Goal: Information Seeking & Learning: Learn about a topic

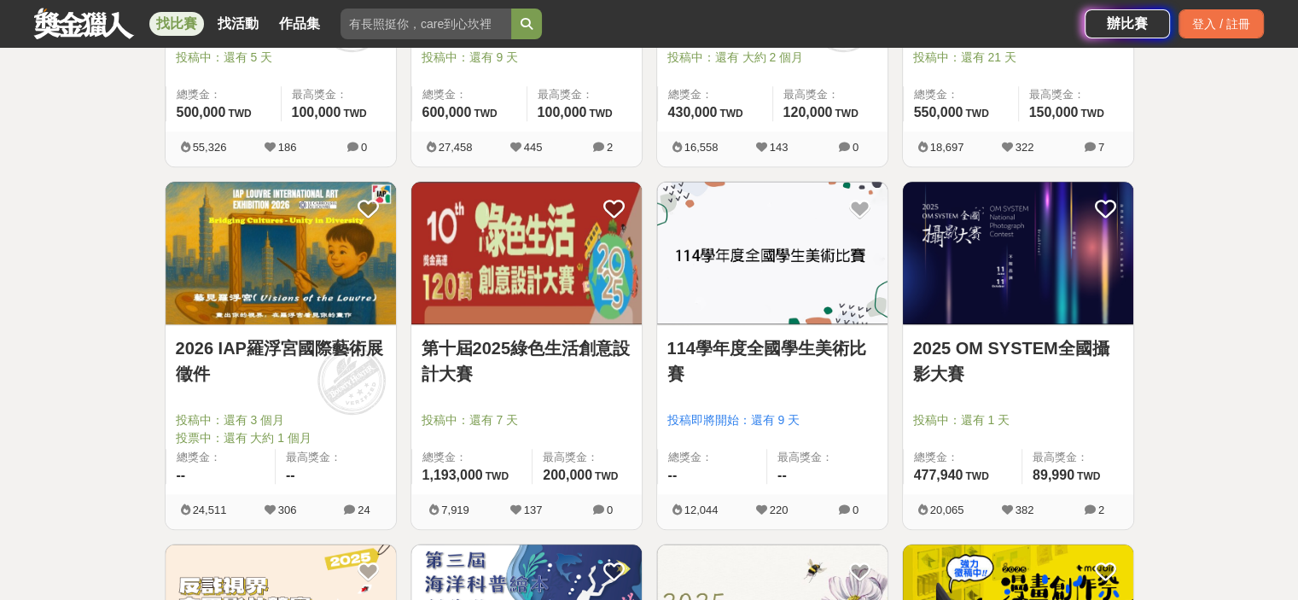
scroll to position [1280, 0]
click at [1076, 340] on link "2025 OM SYSTEM全國攝影大賽" at bounding box center [1018, 359] width 210 height 51
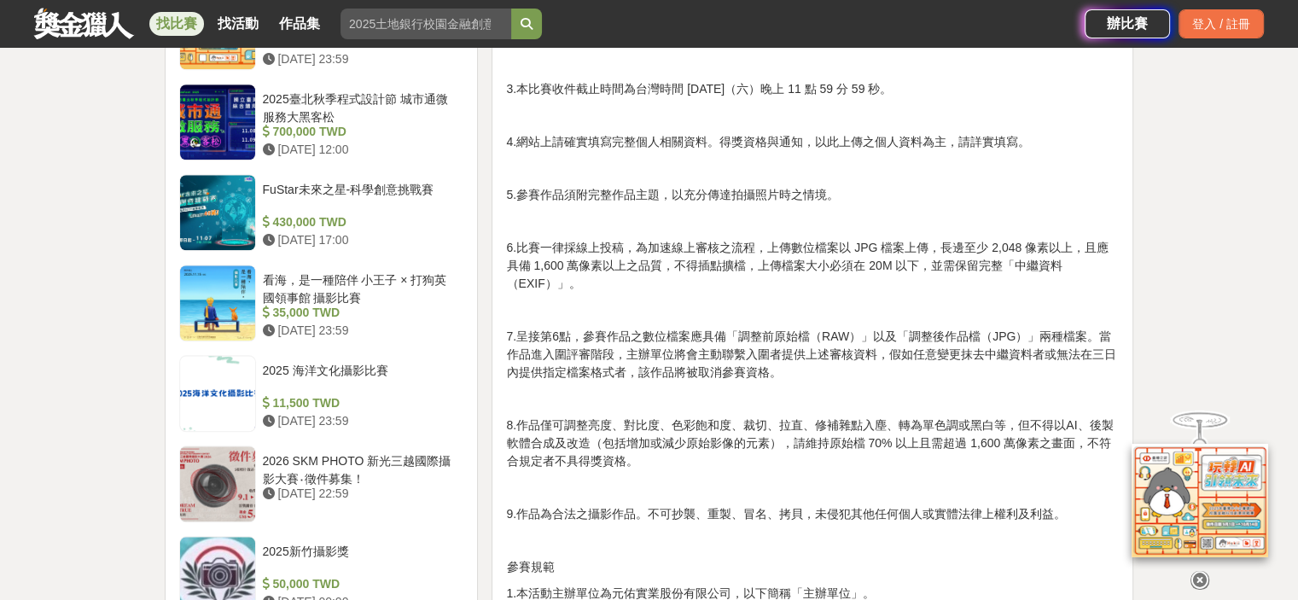
scroll to position [1649, 0]
click at [1200, 581] on icon at bounding box center [1199, 580] width 19 height 19
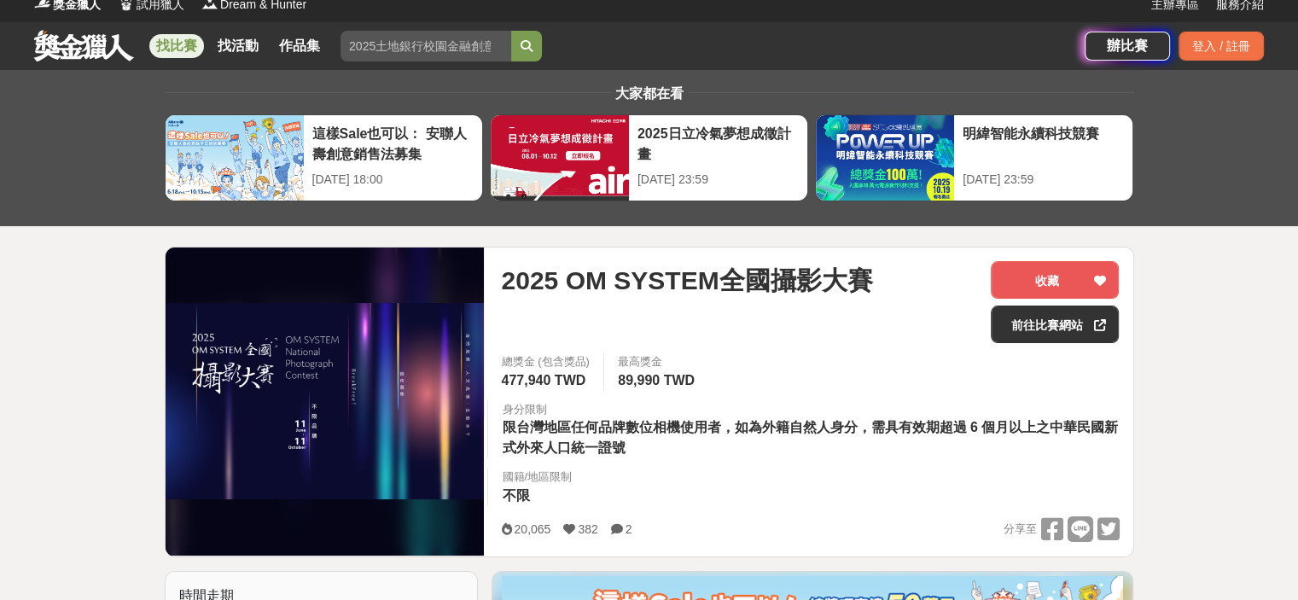
scroll to position [11, 0]
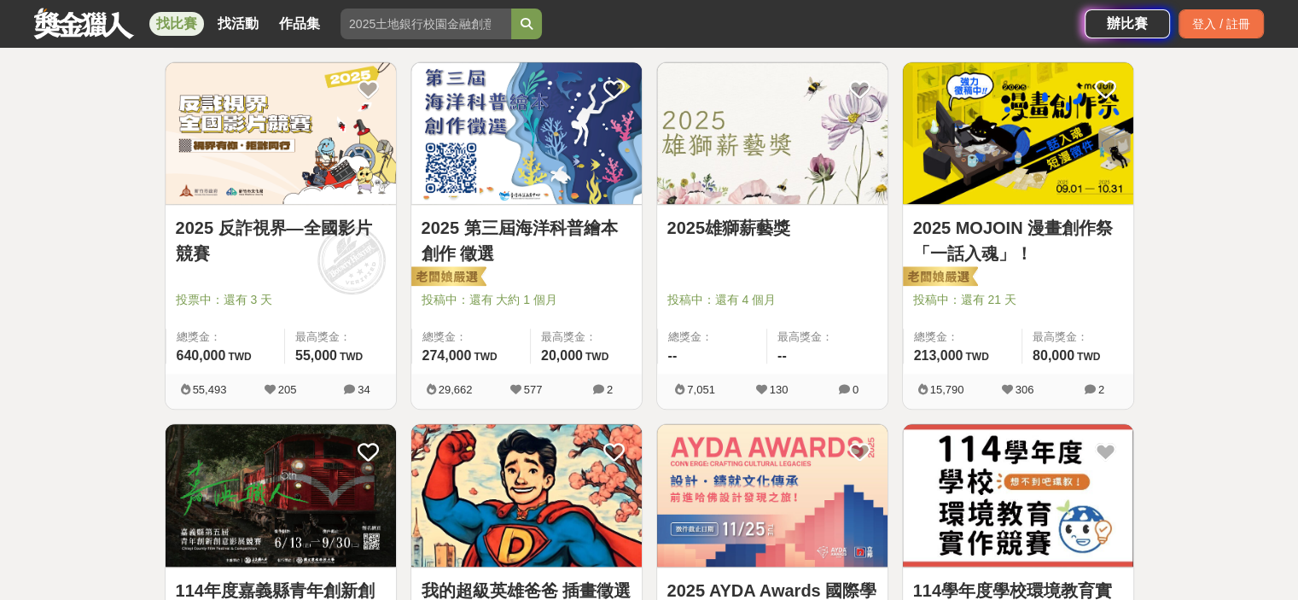
scroll to position [1760, 0]
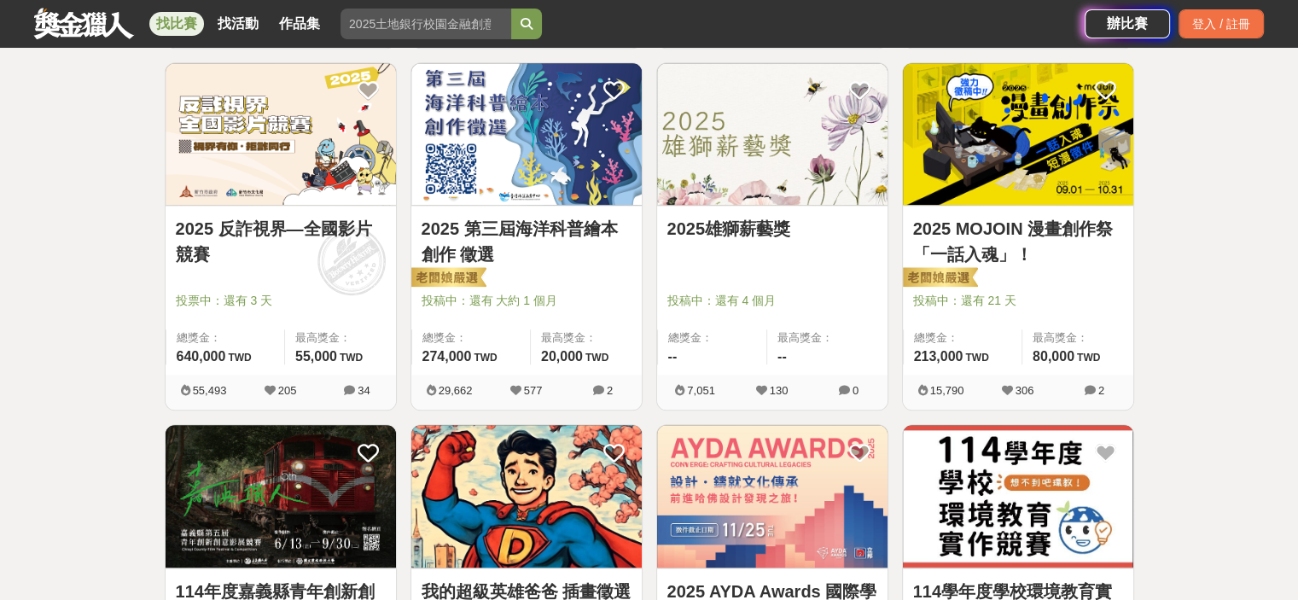
click at [471, 230] on link "2025 第三屆海洋科普繪本創作 徵選" at bounding box center [526, 241] width 210 height 51
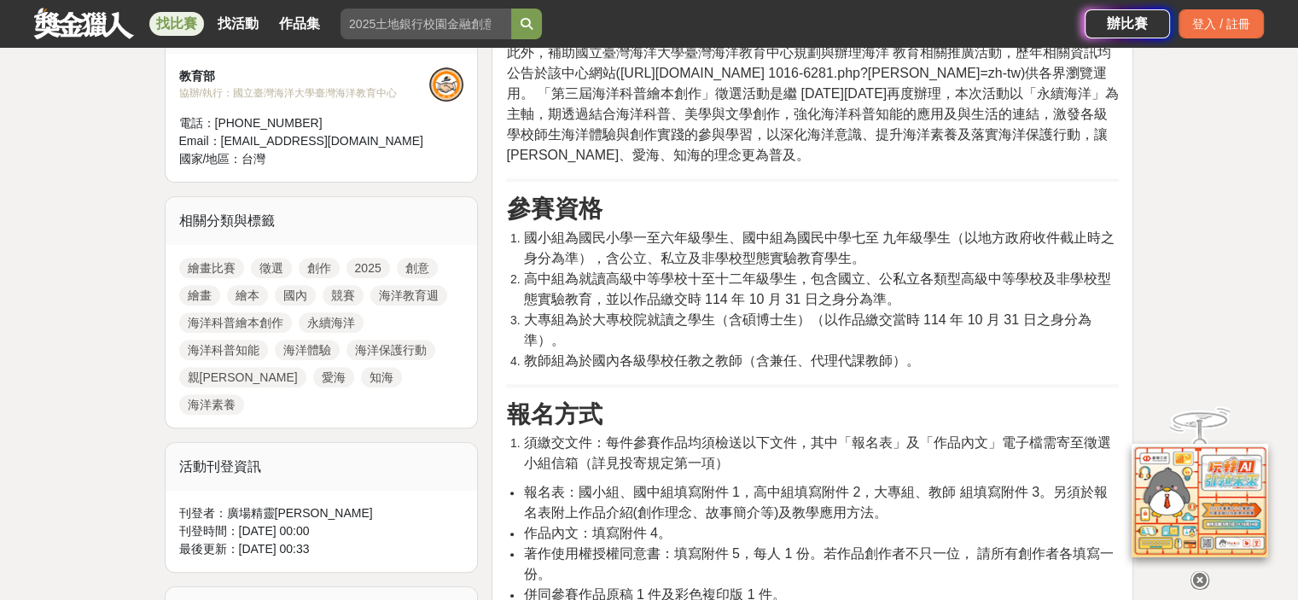
scroll to position [629, 0]
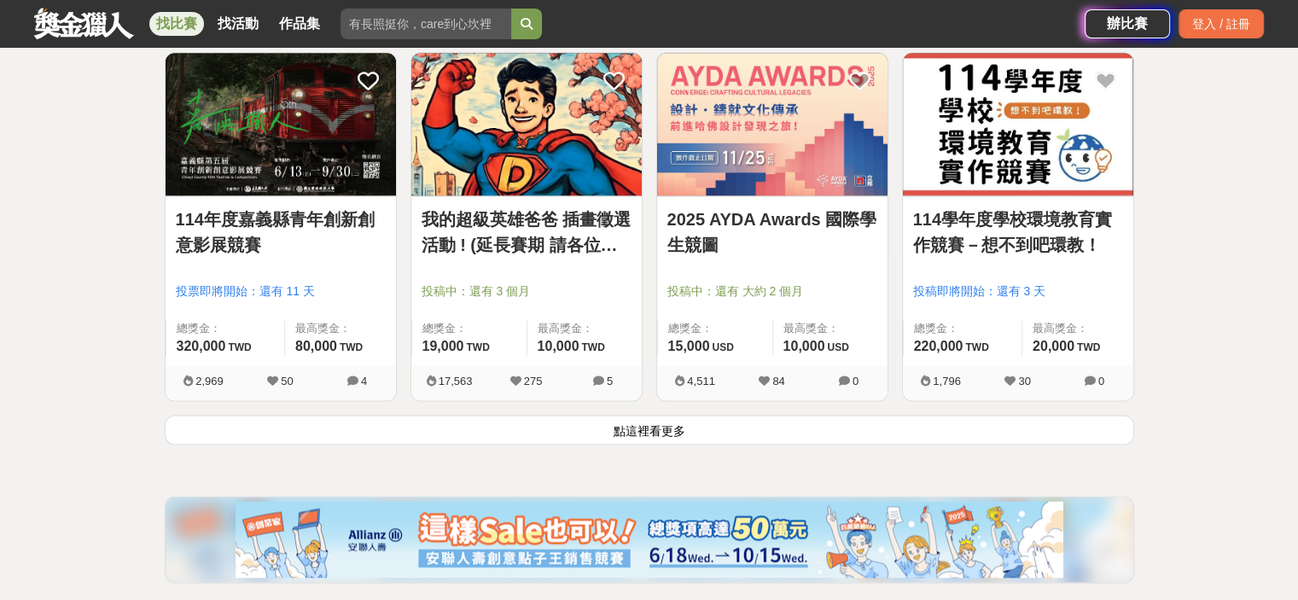
scroll to position [2147, 0]
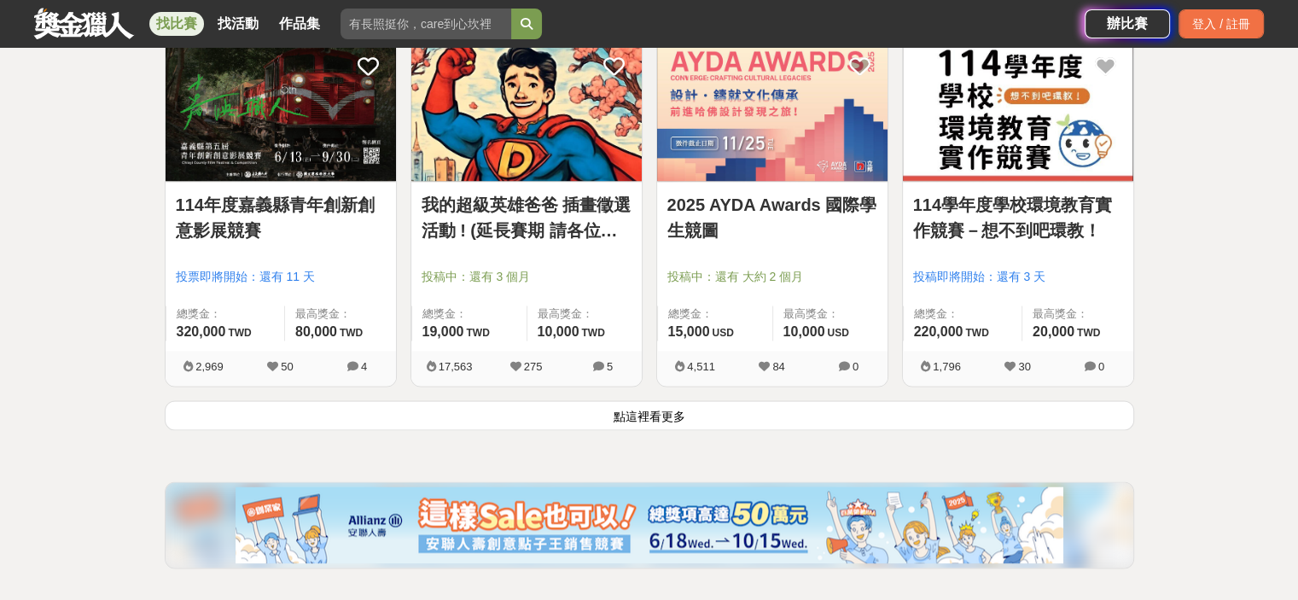
click at [472, 409] on button "點這裡看更多" at bounding box center [649, 415] width 969 height 30
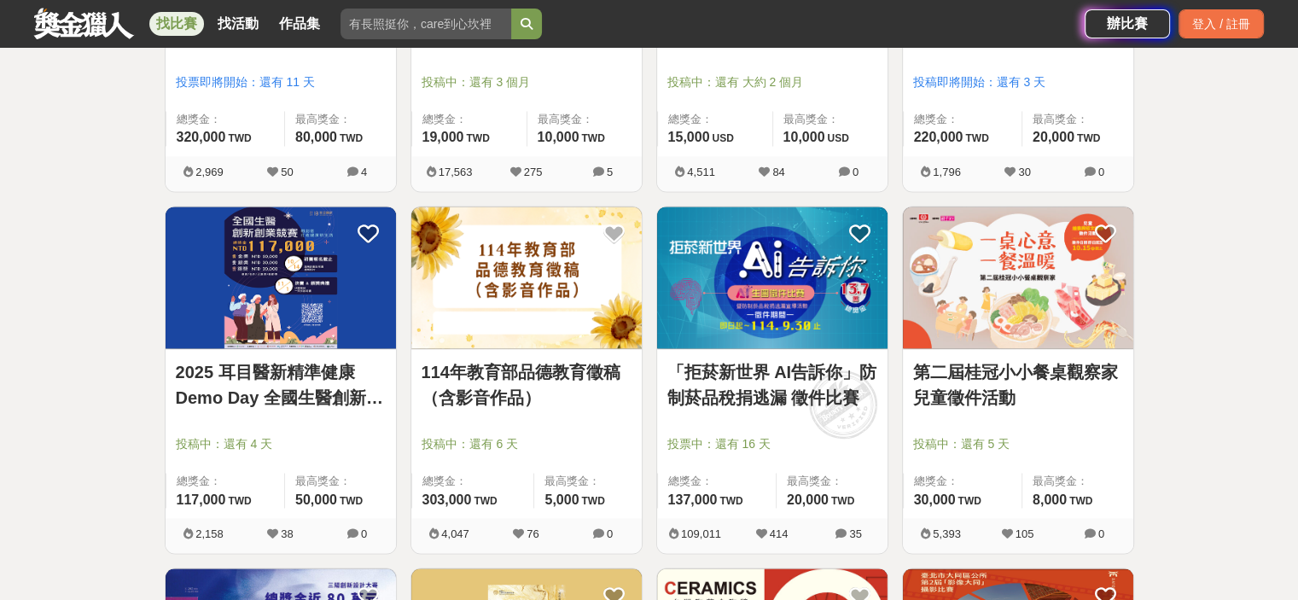
scroll to position [2342, 0]
click at [164, 22] on link "找比賽" at bounding box center [176, 24] width 55 height 24
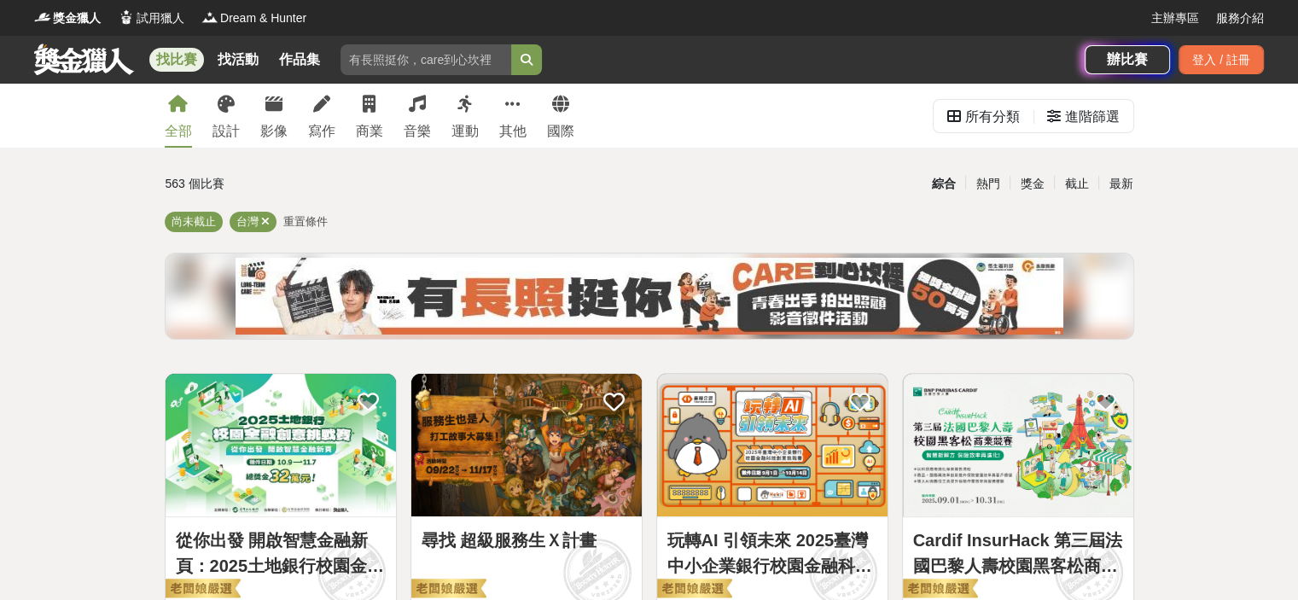
click at [313, 218] on span "重置條件" at bounding box center [305, 221] width 44 height 13
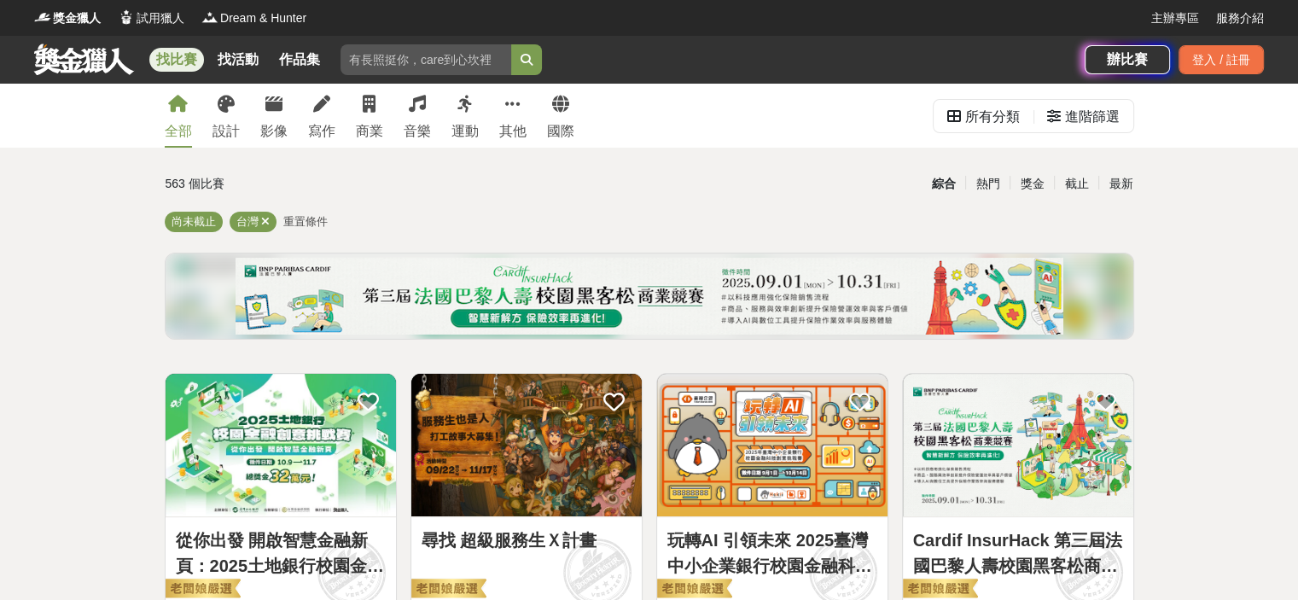
click at [313, 218] on span "重置條件" at bounding box center [305, 221] width 44 height 13
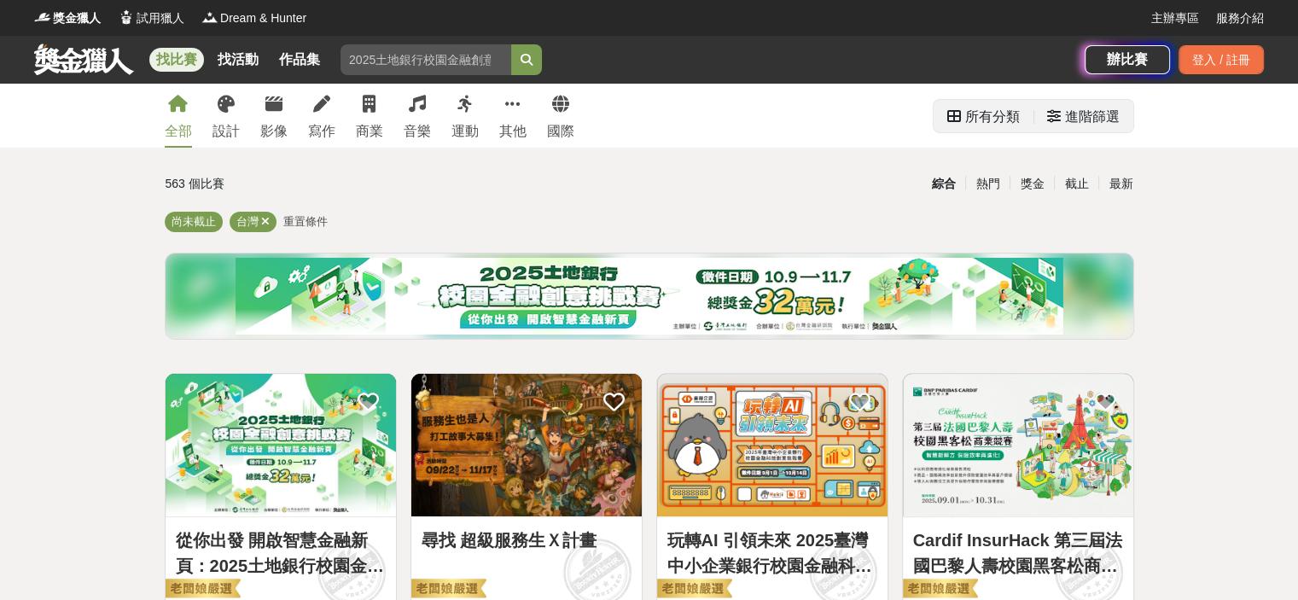
click at [1096, 131] on div "進階篩選" at bounding box center [1092, 117] width 55 height 34
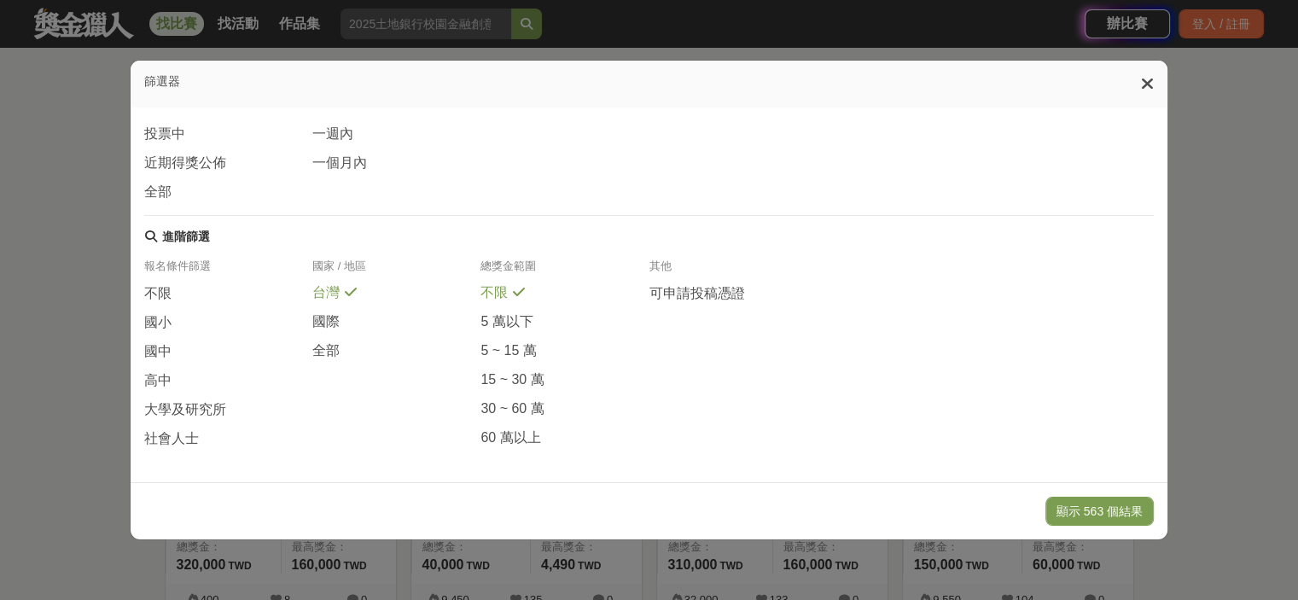
scroll to position [126, 0]
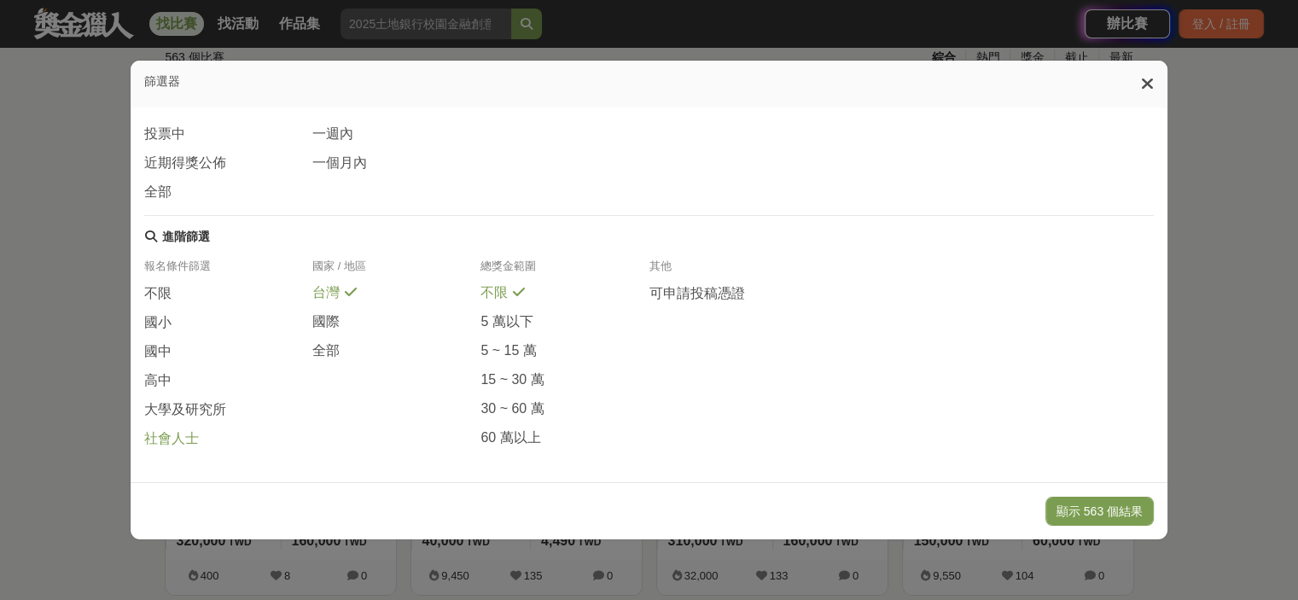
click at [174, 433] on span "社會人士" at bounding box center [171, 439] width 55 height 18
click at [329, 342] on span "全部" at bounding box center [325, 351] width 27 height 18
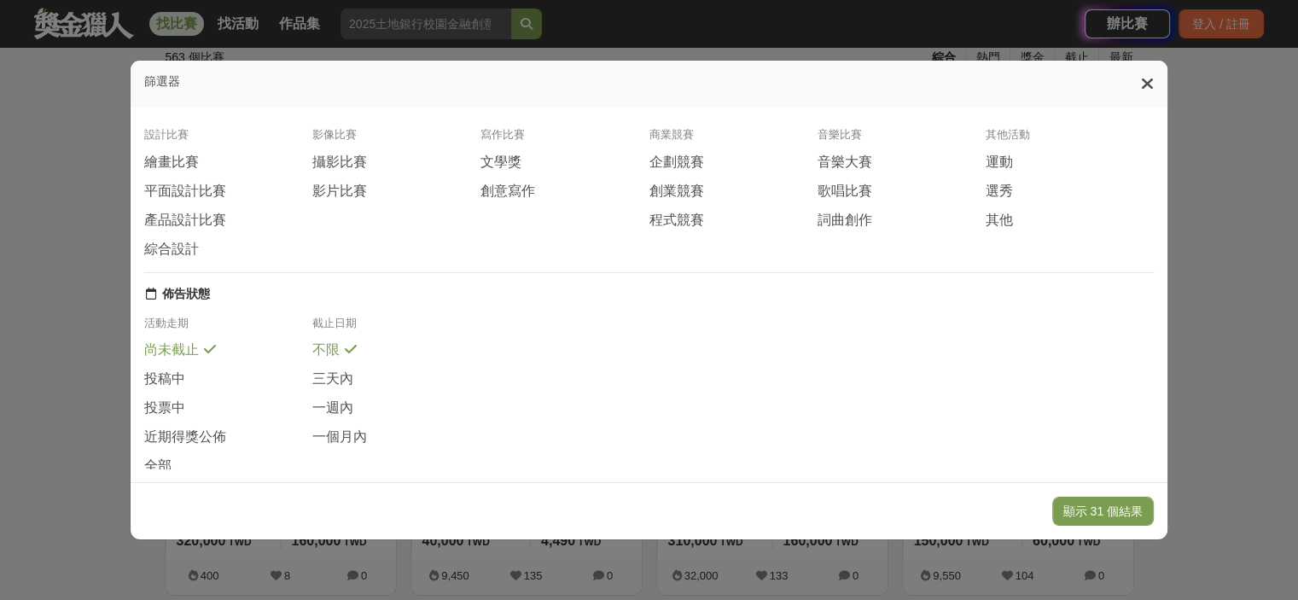
scroll to position [0, 0]
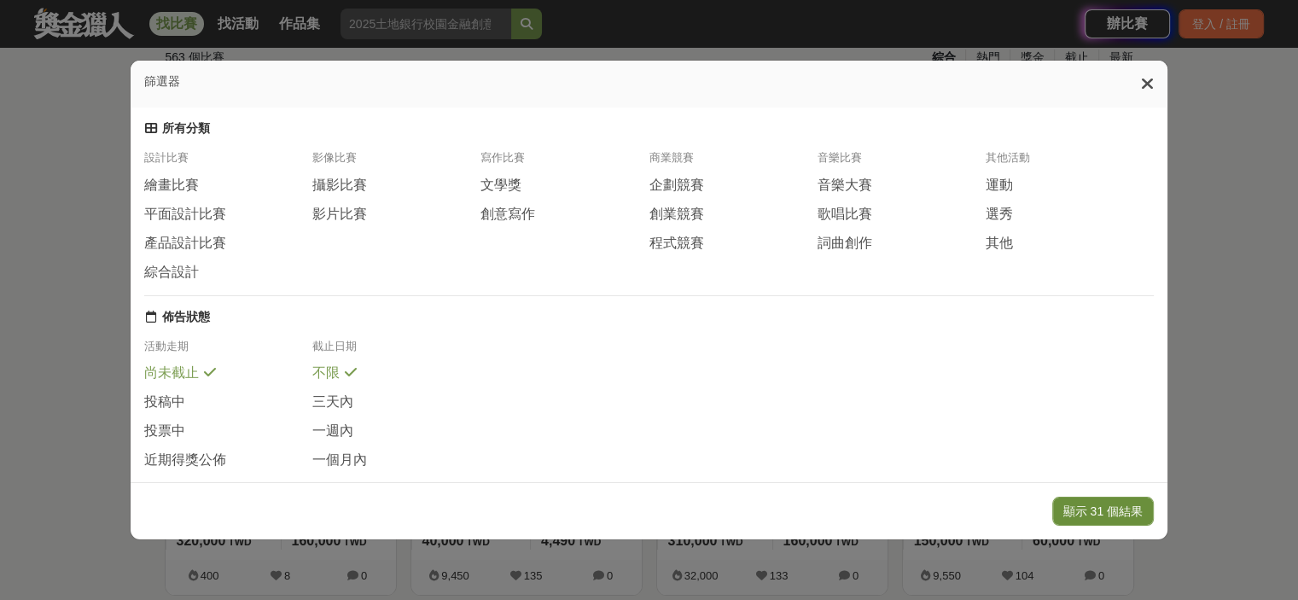
click at [1107, 504] on button "顯示 31 個結果" at bounding box center [1103, 511] width 102 height 29
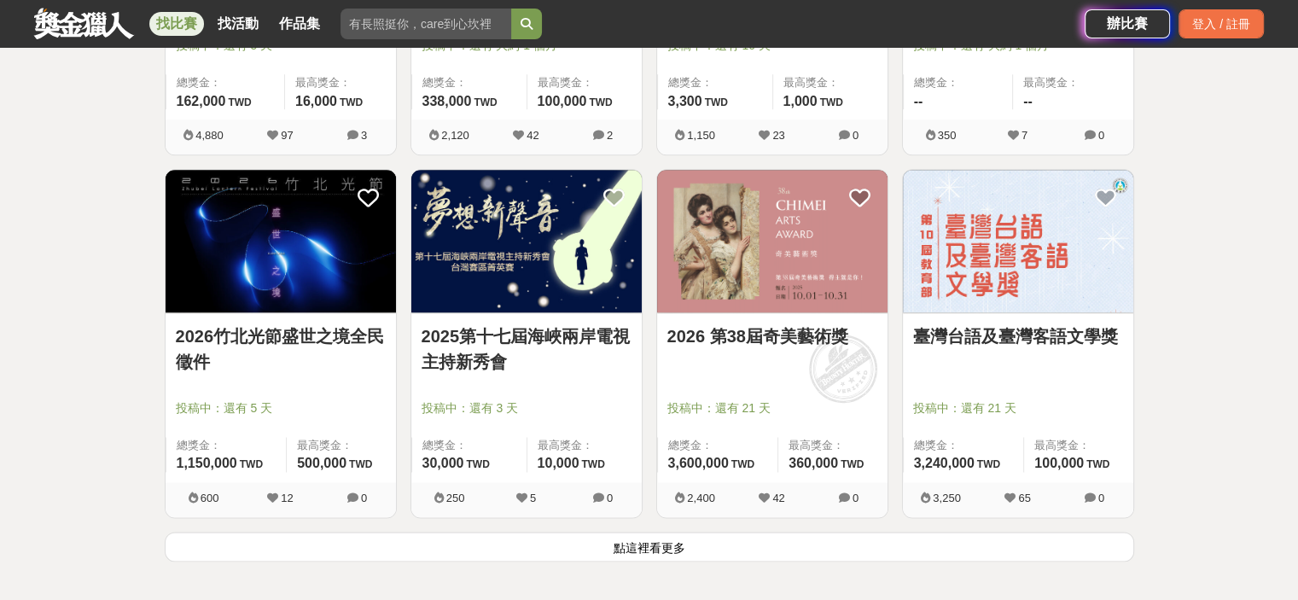
scroll to position [2016, 0]
